Goal: Information Seeking & Learning: Find contact information

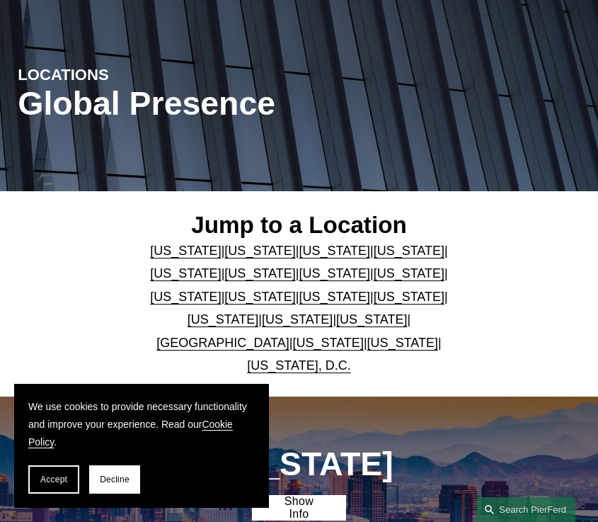
scroll to position [142, 0]
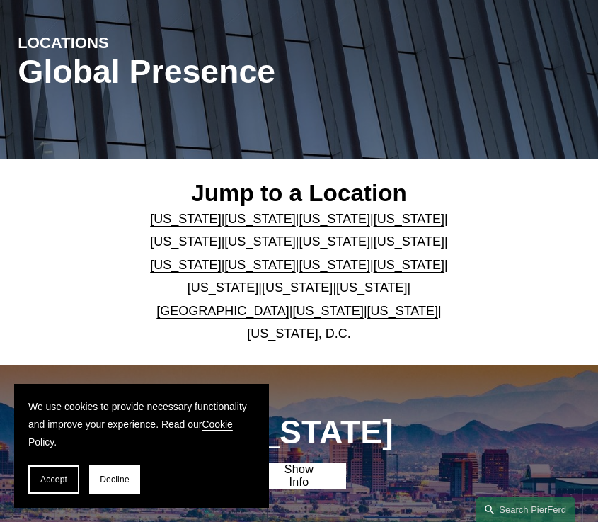
click at [156, 279] on p "Arizona | California | Colorado | Delaware | Florida | Georgia | Illinois | Mas…" at bounding box center [299, 276] width 328 height 138
click at [224, 268] on link "[US_STATE]" at bounding box center [259, 265] width 71 height 14
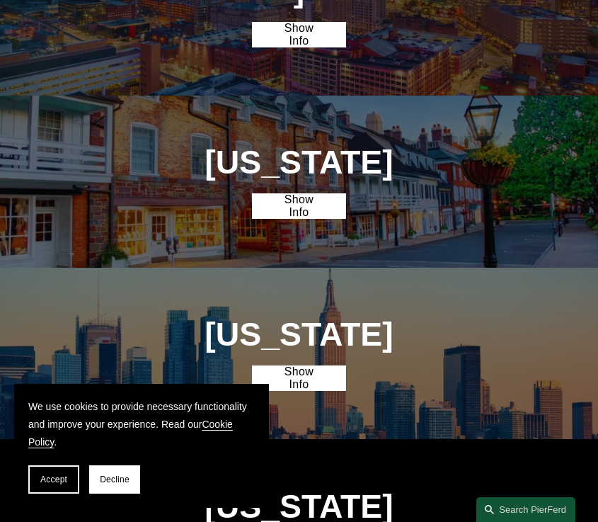
scroll to position [2116, 0]
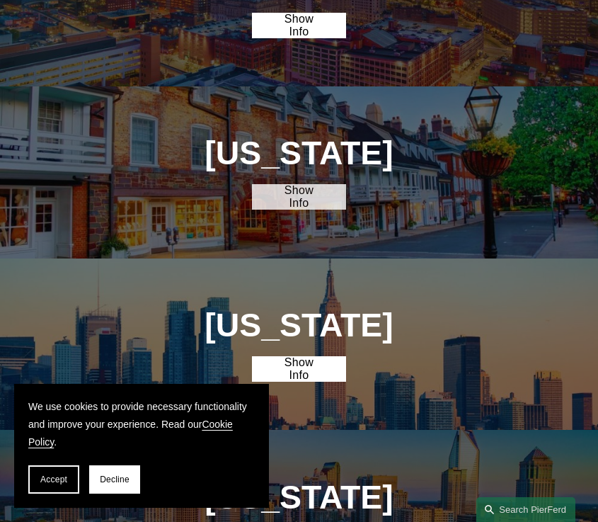
click at [325, 184] on link "Show Info" at bounding box center [298, 196] width 93 height 25
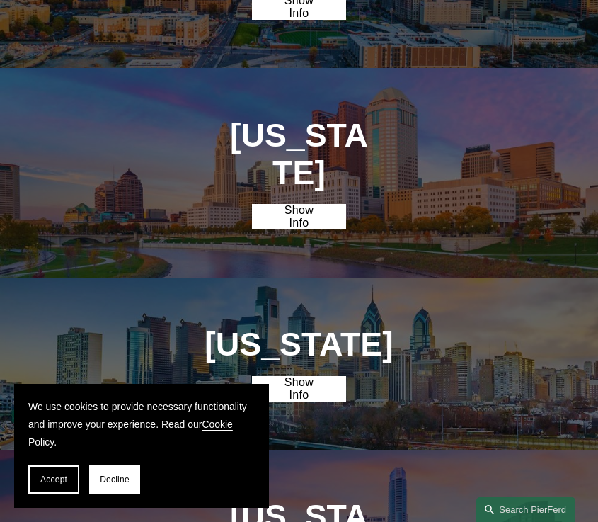
scroll to position [2895, 0]
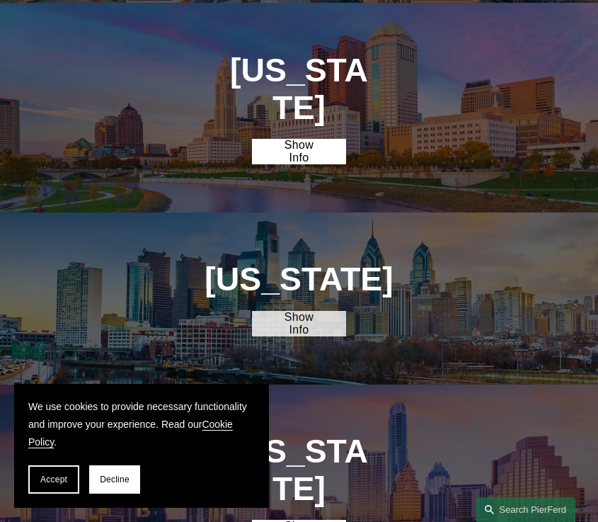
click at [299, 311] on link "Show Info" at bounding box center [298, 323] width 93 height 25
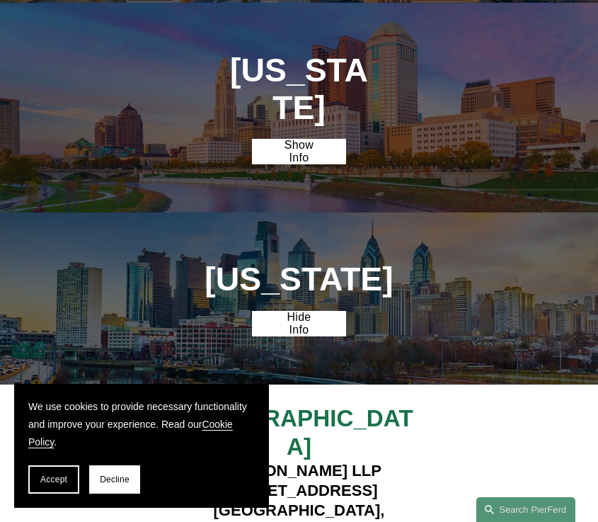
click at [113, 404] on div "Philadelphia Pierson Ferdinand LLP 1650 Market Street, Suite 3600 Philadelphia,…" at bounding box center [299, 484] width 598 height 161
click at [299, 311] on link "Hide Info" at bounding box center [298, 323] width 93 height 25
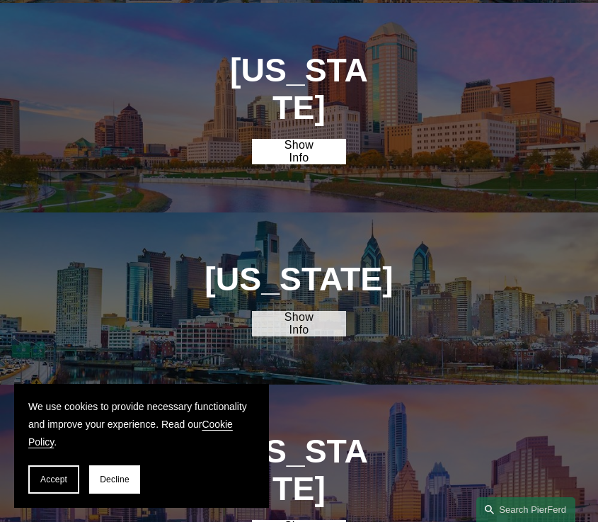
click at [299, 311] on link "Show Info" at bounding box center [298, 323] width 93 height 25
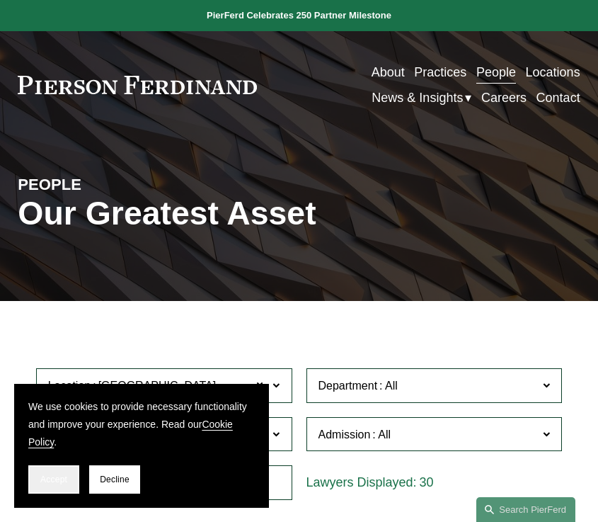
click at [51, 484] on button "Accept" at bounding box center [53, 479] width 51 height 28
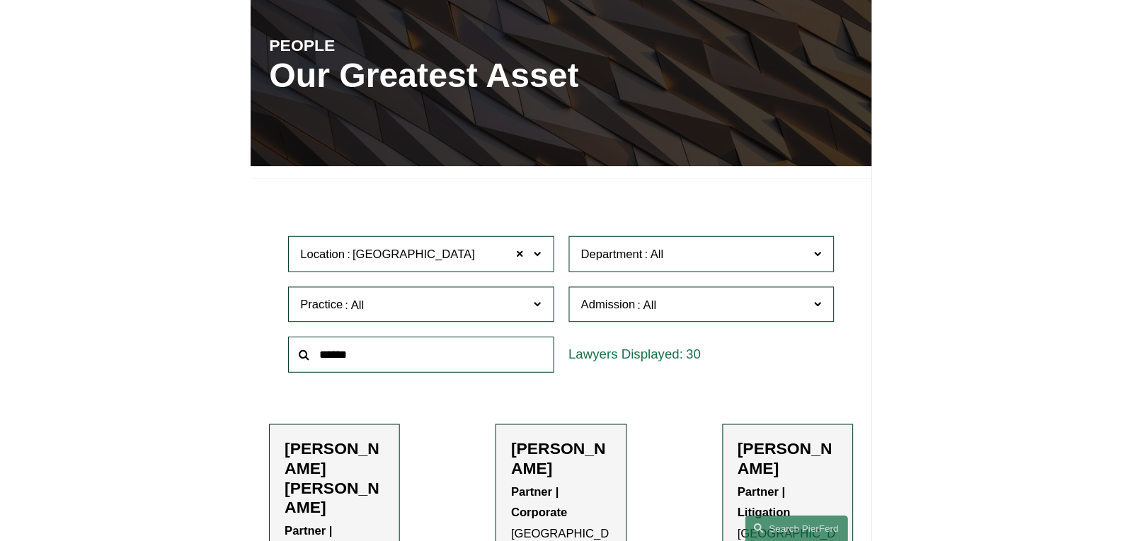
scroll to position [142, 0]
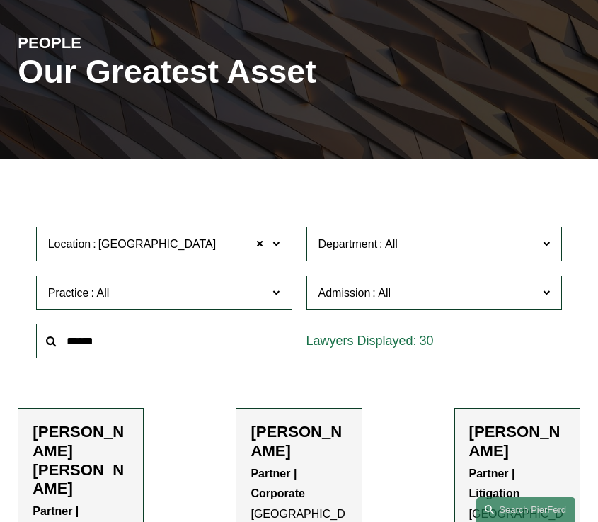
click at [234, 253] on span "Location [GEOGRAPHIC_DATA]" at bounding box center [156, 243] width 216 height 19
click at [188, 345] on input "text" at bounding box center [164, 340] width 256 height 35
click at [160, 341] on input "text" at bounding box center [164, 340] width 256 height 35
drag, startPoint x: 154, startPoint y: 345, endPoint x: 63, endPoint y: 342, distance: 91.3
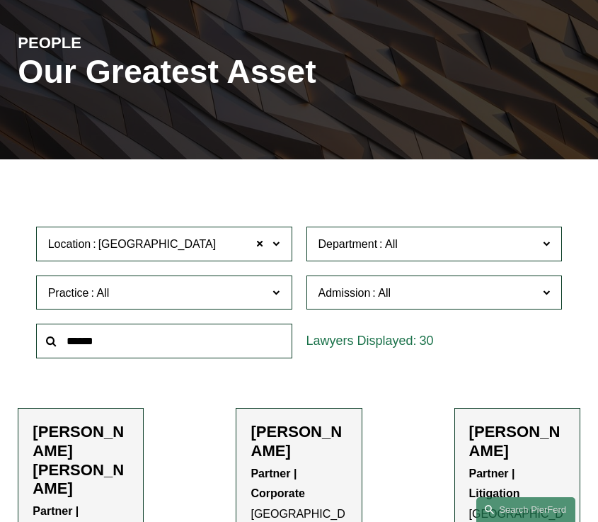
click at [63, 343] on input "text" at bounding box center [164, 340] width 256 height 35
click at [102, 342] on input "text" at bounding box center [164, 340] width 256 height 35
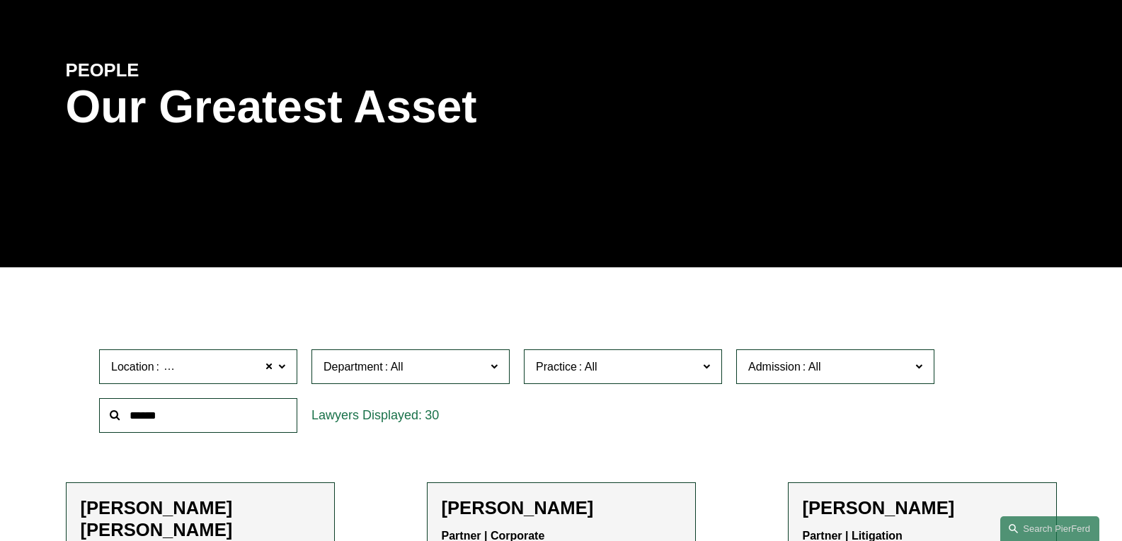
type input "******"
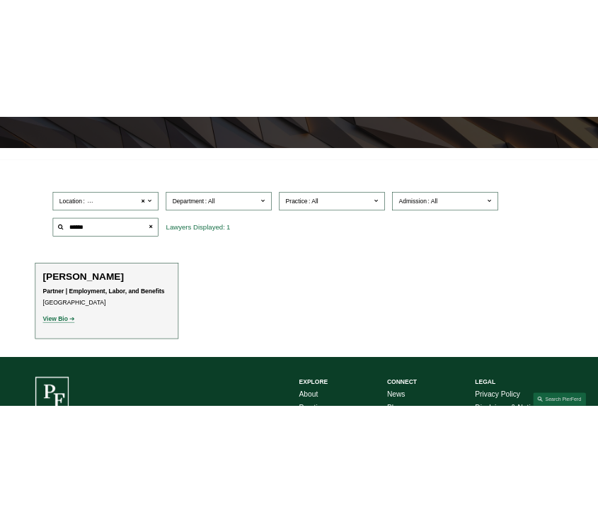
scroll to position [354, 0]
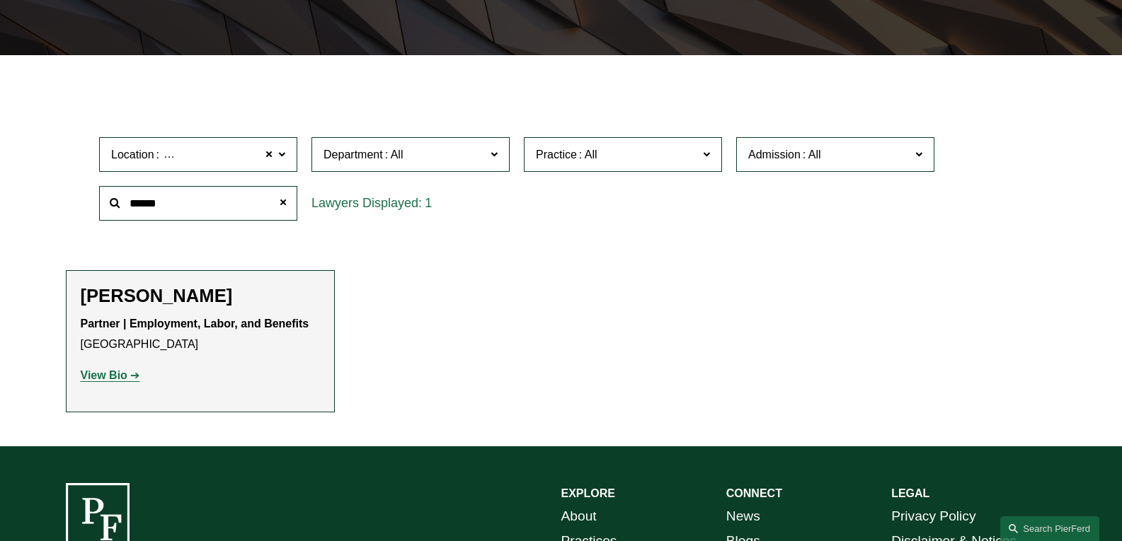
click at [192, 297] on h2 "[PERSON_NAME]" at bounding box center [200, 296] width 239 height 22
click at [103, 378] on strong "View Bio" at bounding box center [104, 375] width 47 height 12
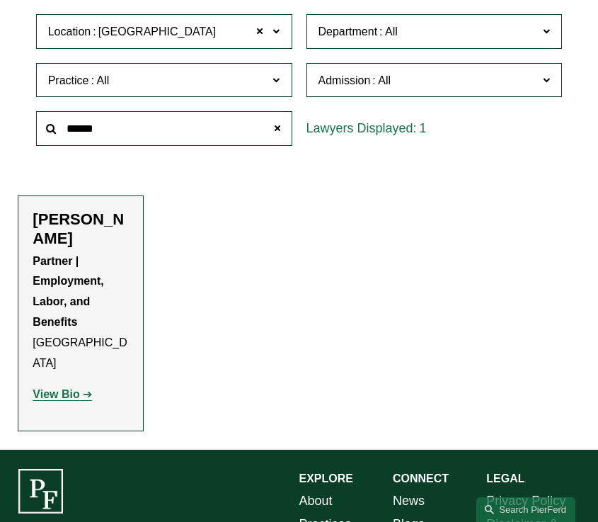
click at [190, 32] on span "Location [GEOGRAPHIC_DATA]" at bounding box center [156, 31] width 216 height 19
click at [0, 0] on link "[GEOGRAPHIC_DATA]" at bounding box center [0, 0] width 0 height 0
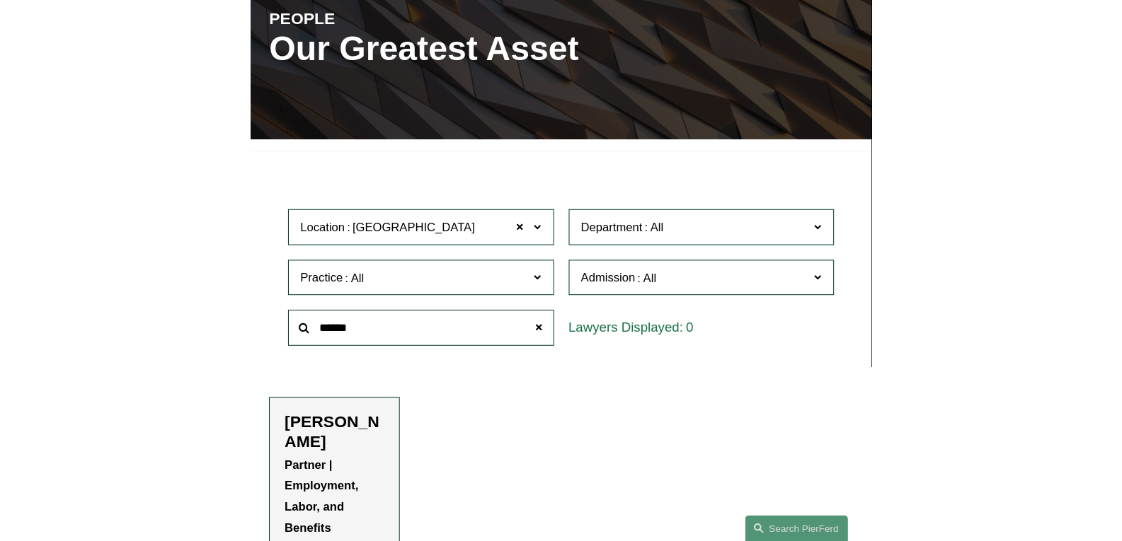
scroll to position [144, 0]
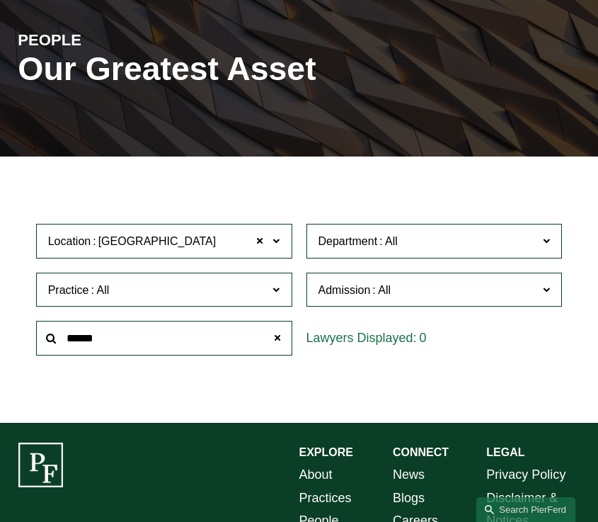
click at [118, 347] on input "******" at bounding box center [164, 338] width 256 height 35
click at [118, 338] on input "******" at bounding box center [164, 338] width 256 height 35
click at [275, 339] on span at bounding box center [277, 338] width 28 height 28
click at [173, 340] on input "text" at bounding box center [164, 338] width 256 height 35
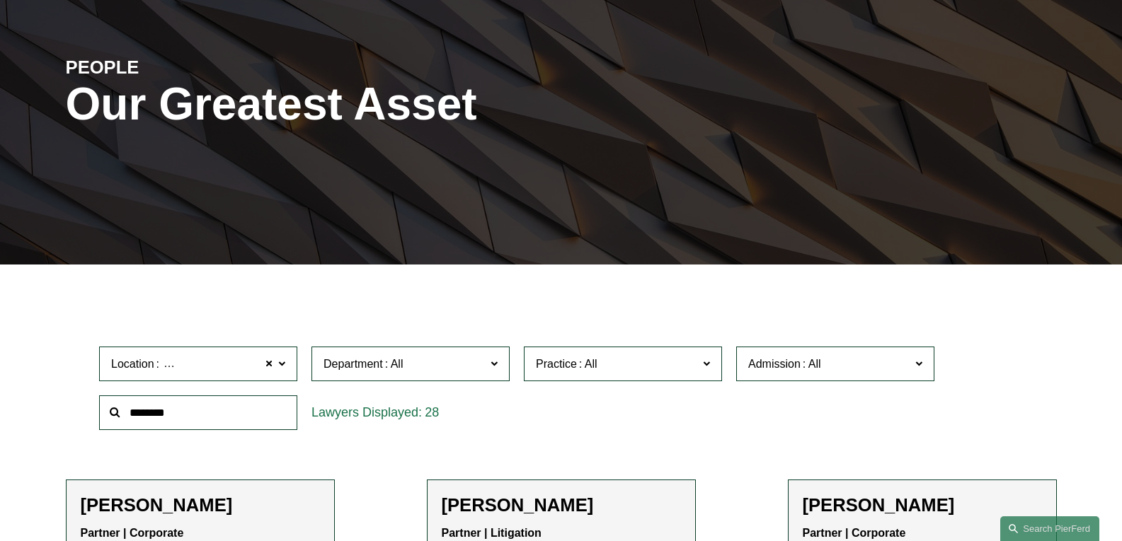
type input "********"
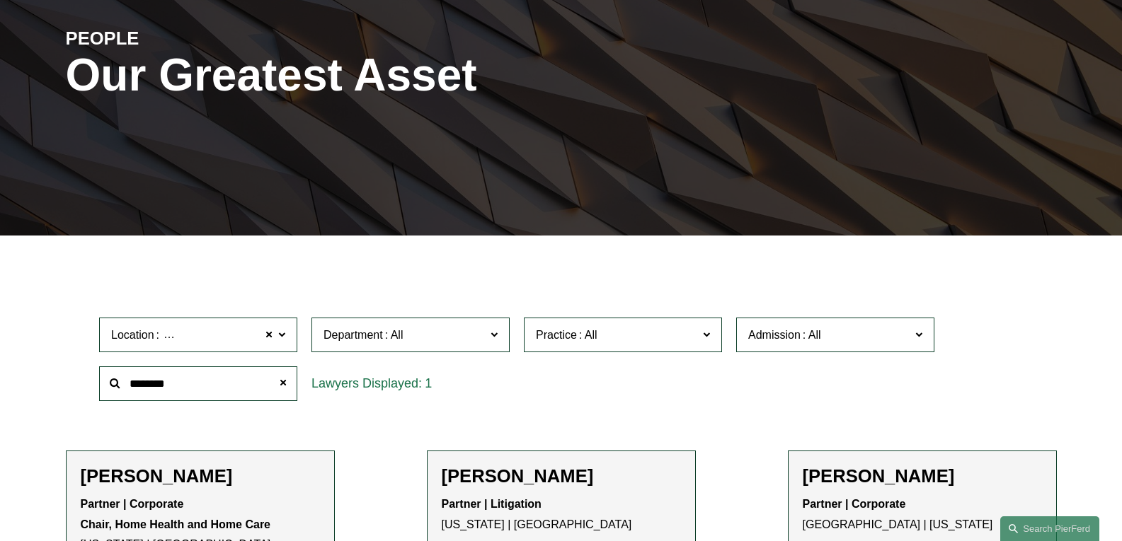
scroll to position [265, 0]
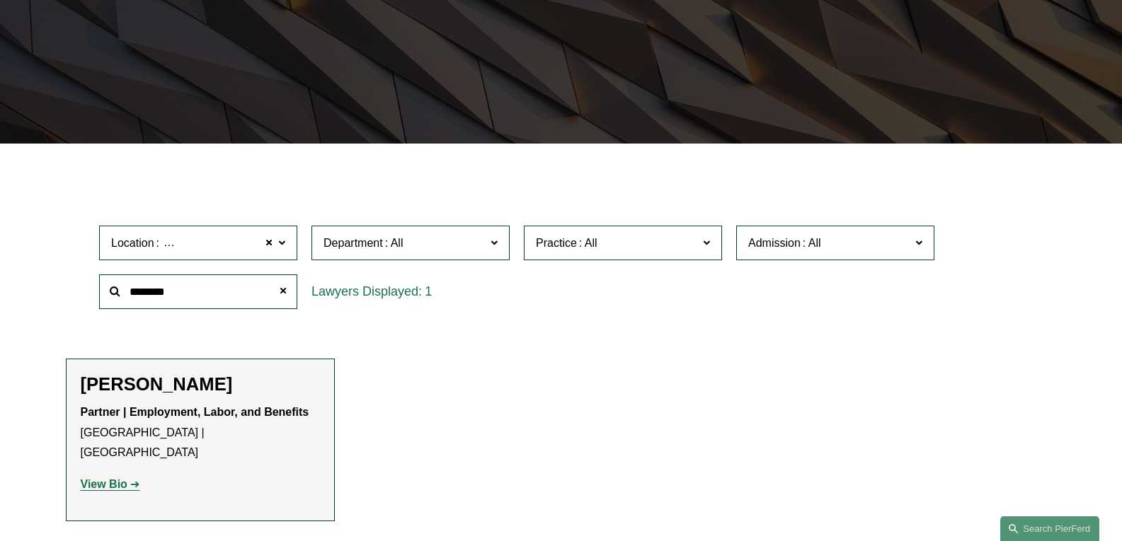
click at [90, 381] on h2 "[PERSON_NAME]" at bounding box center [200, 385] width 239 height 22
click at [98, 478] on strong "View Bio" at bounding box center [104, 484] width 47 height 12
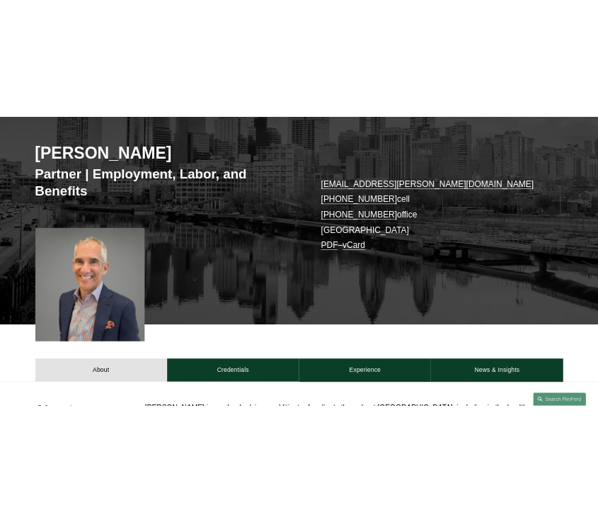
scroll to position [185, 0]
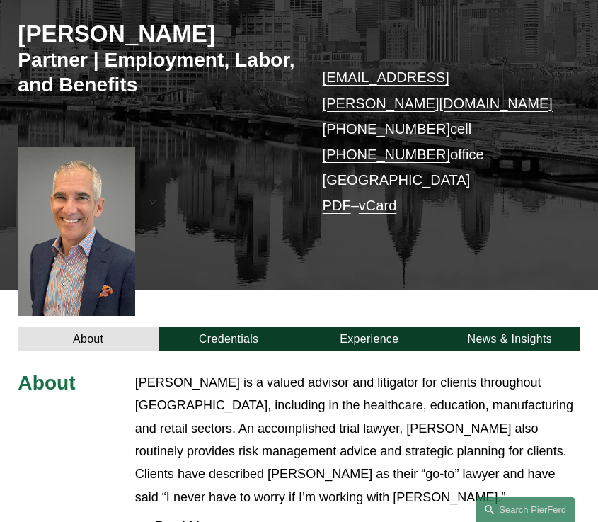
click at [236, 403] on p "Sid Steinberg is a valued advisor and litigator for clients throughout the Unit…" at bounding box center [357, 440] width 445 height 138
click at [332, 197] on link "PDF" at bounding box center [337, 205] width 28 height 16
click at [258, 239] on div "Sidney R. Steinberg Partner | Employment, Labor, and Benefits sid.steinberg@pie…" at bounding box center [299, 131] width 598 height 319
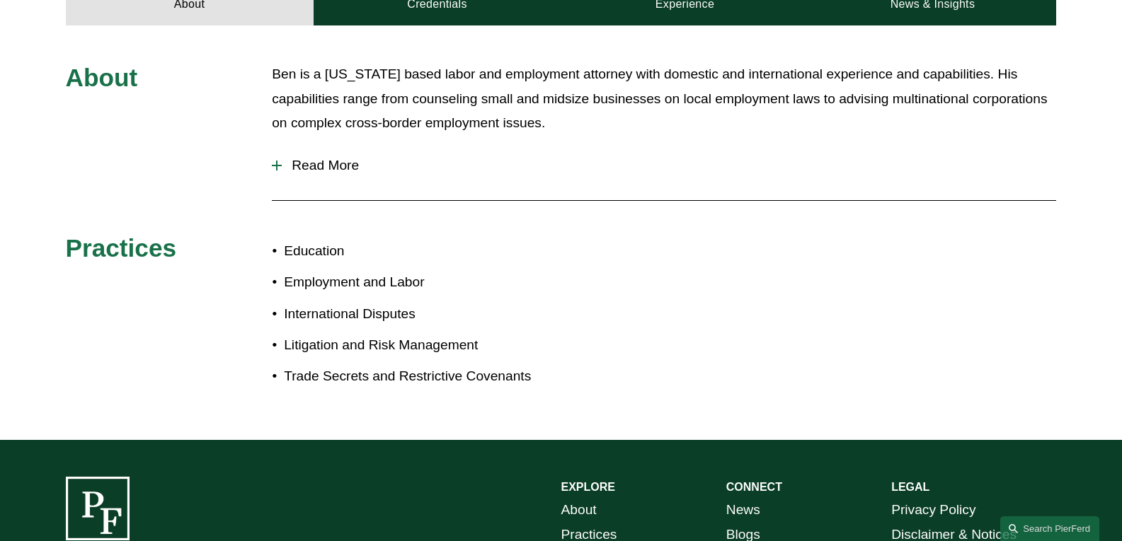
scroll to position [660, 0]
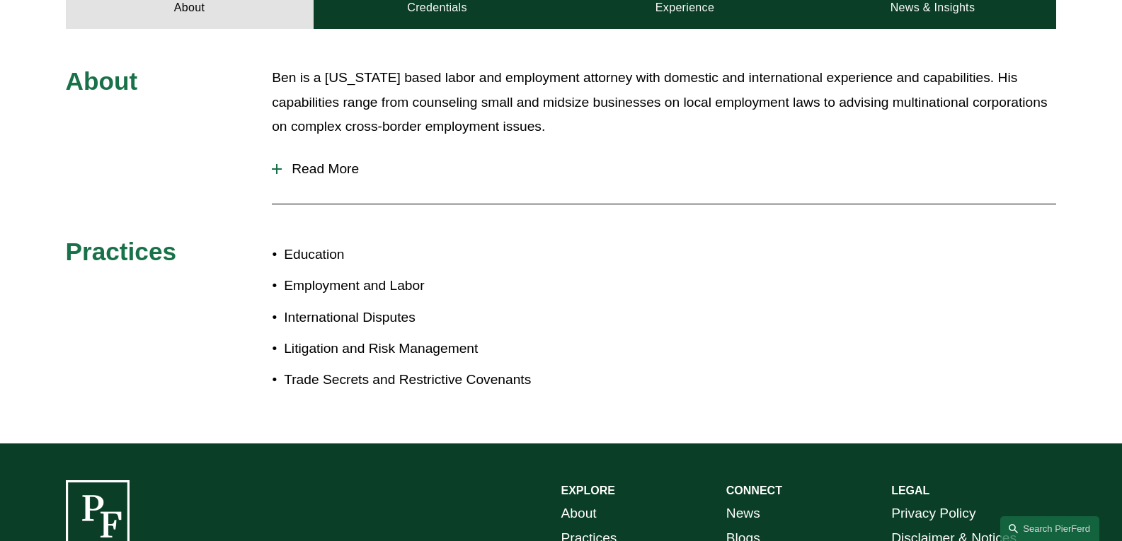
click at [351, 165] on span "Read More" at bounding box center [669, 169] width 774 height 16
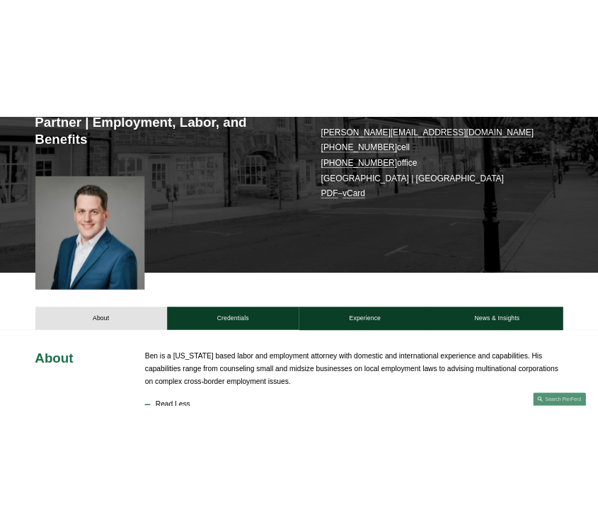
scroll to position [0, 0]
